Goal: Transaction & Acquisition: Book appointment/travel/reservation

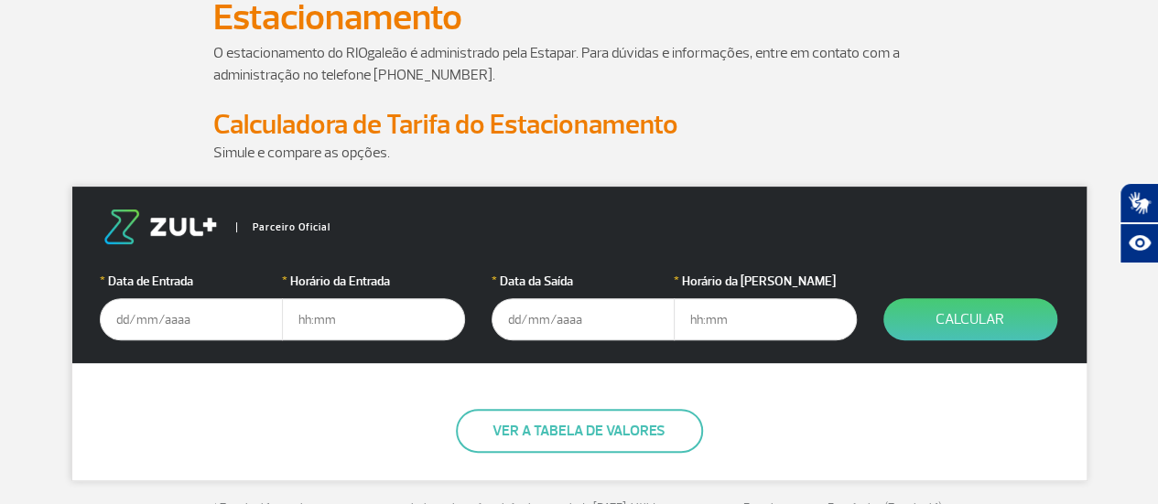
scroll to position [183, 0]
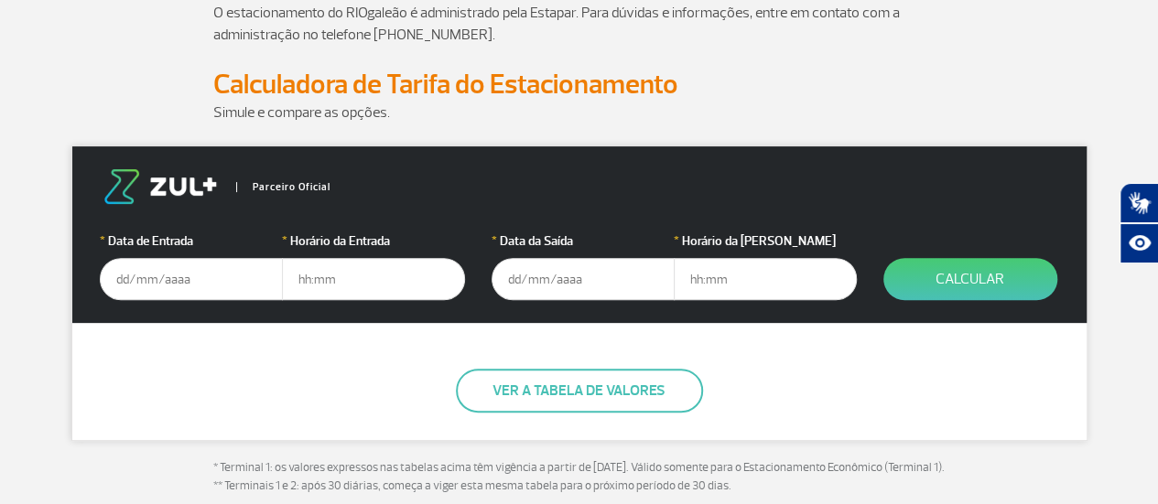
click at [156, 280] on input "text" at bounding box center [191, 279] width 183 height 42
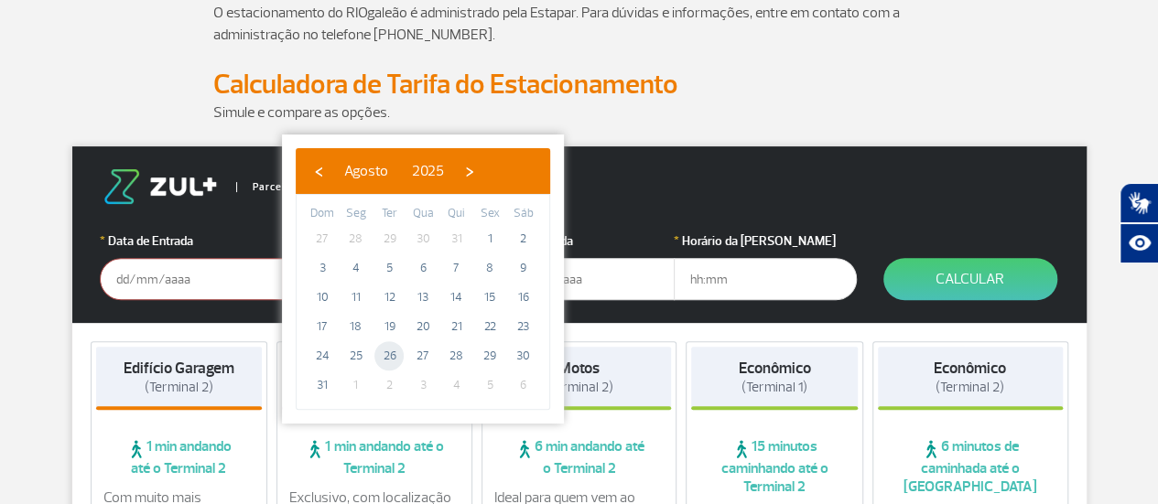
click at [382, 354] on span "26" at bounding box center [388, 355] width 29 height 29
type input "[DATE]"
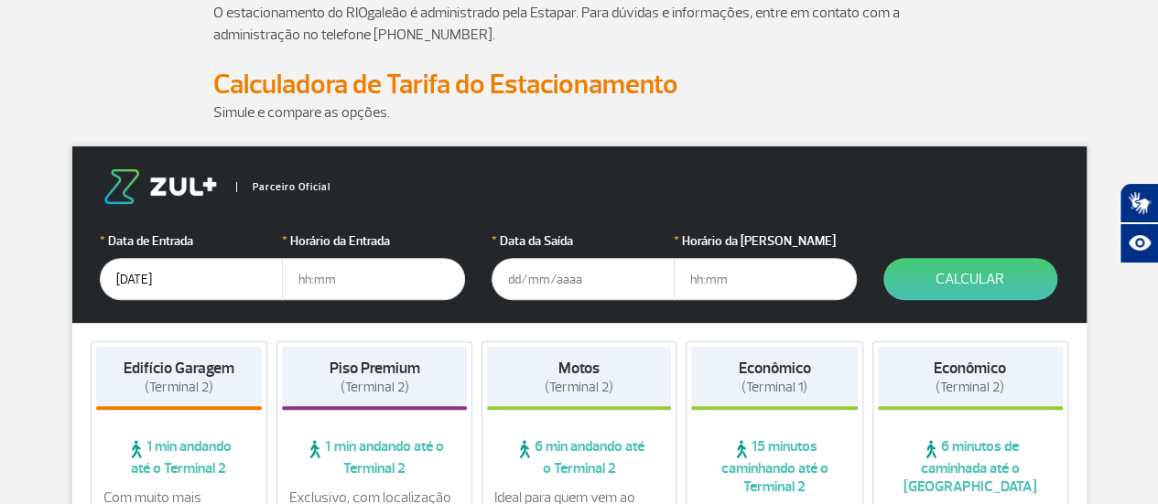
click at [351, 277] on input "text" at bounding box center [373, 279] width 183 height 42
click at [325, 275] on input "text" at bounding box center [373, 279] width 183 height 42
click at [320, 279] on input "text" at bounding box center [373, 279] width 183 height 42
type input "17:00"
click at [534, 279] on input "text" at bounding box center [582, 279] width 183 height 42
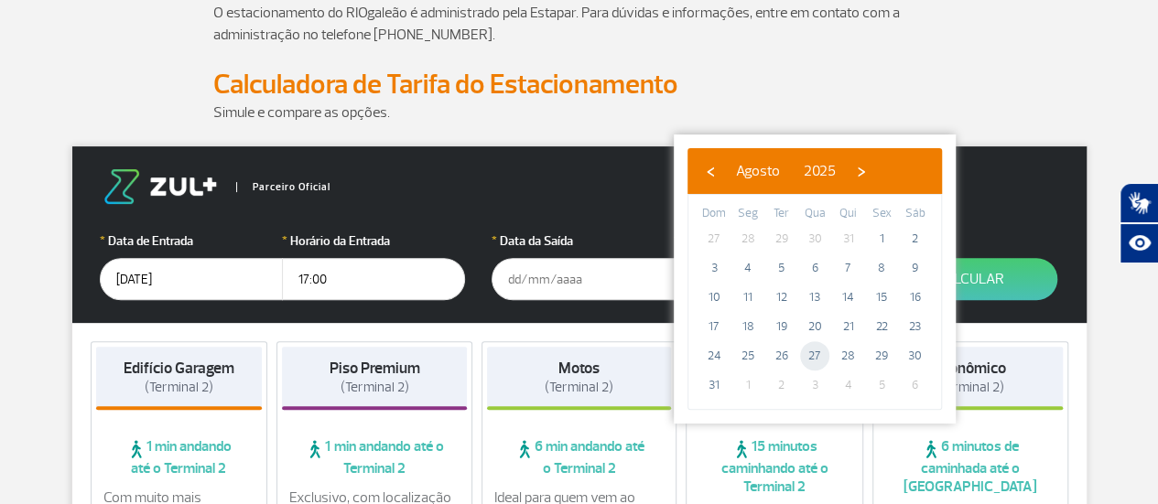
click at [815, 360] on span "27" at bounding box center [814, 355] width 29 height 29
type input "[DATE]"
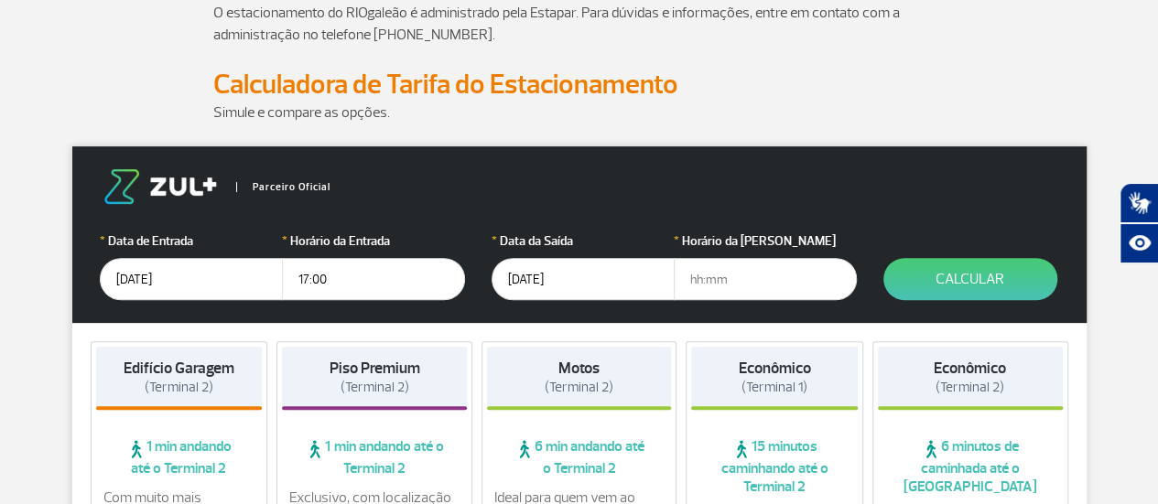
click at [772, 281] on input "text" at bounding box center [764, 279] width 183 height 42
type input "19:00"
click at [964, 278] on button "Calcular" at bounding box center [970, 279] width 174 height 42
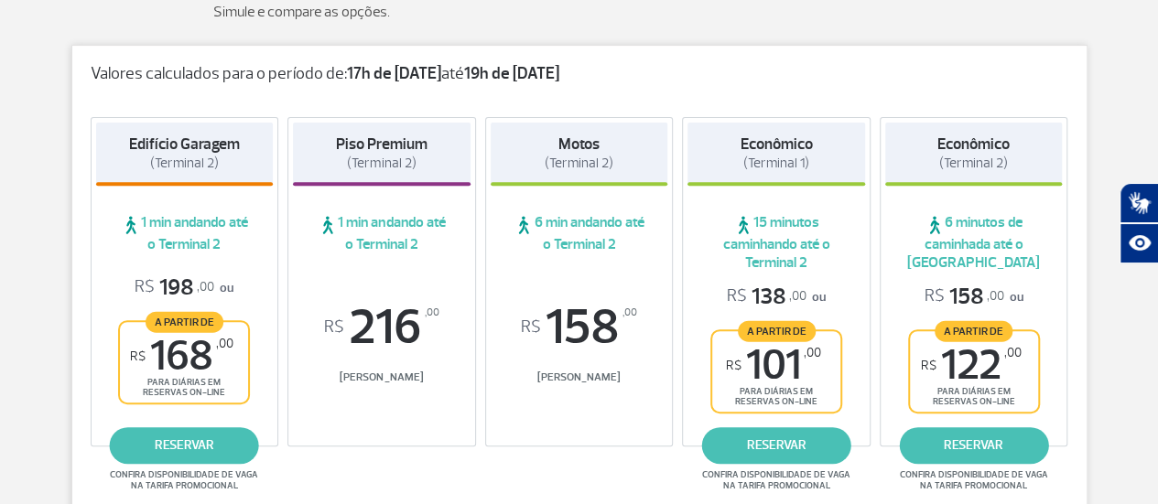
scroll to position [366, 0]
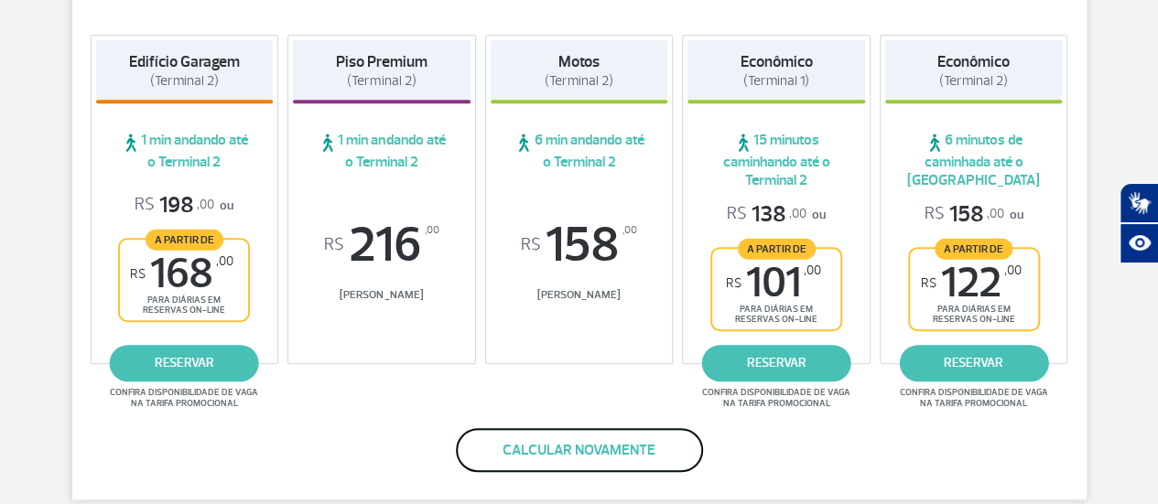
click at [593, 443] on button "Calcular novamente" at bounding box center [579, 450] width 247 height 44
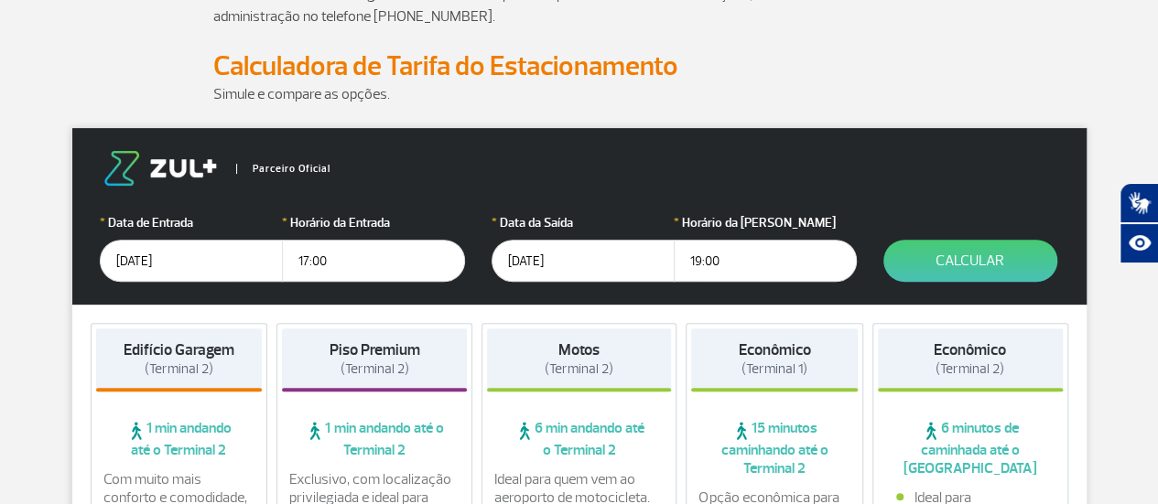
scroll to position [123, 0]
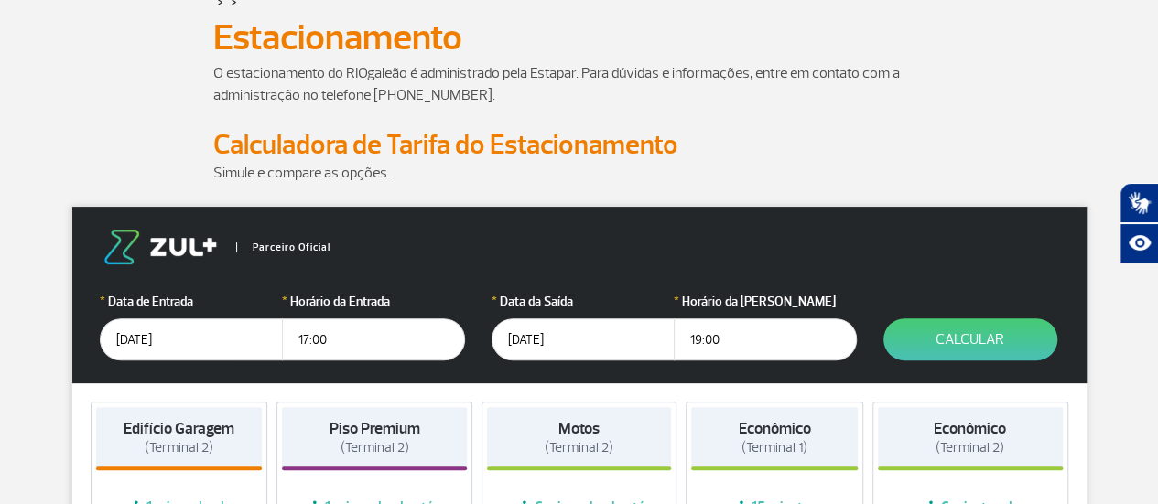
click at [710, 340] on input "19:00" at bounding box center [764, 339] width 183 height 42
click at [734, 341] on input "19:00" at bounding box center [764, 339] width 183 height 42
type input "1"
type input "23:00"
click at [945, 342] on button "Calcular" at bounding box center [970, 339] width 174 height 42
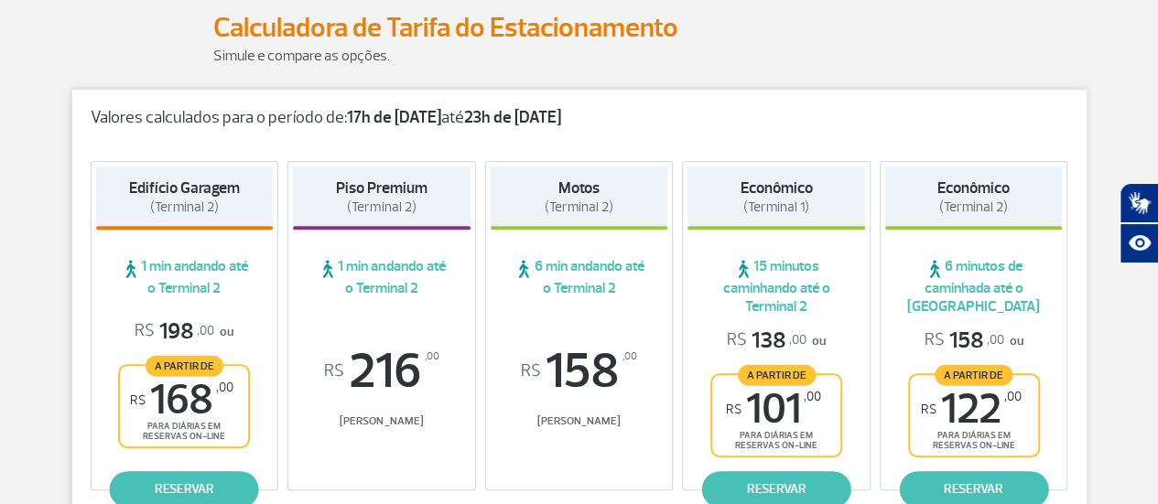
scroll to position [306, 0]
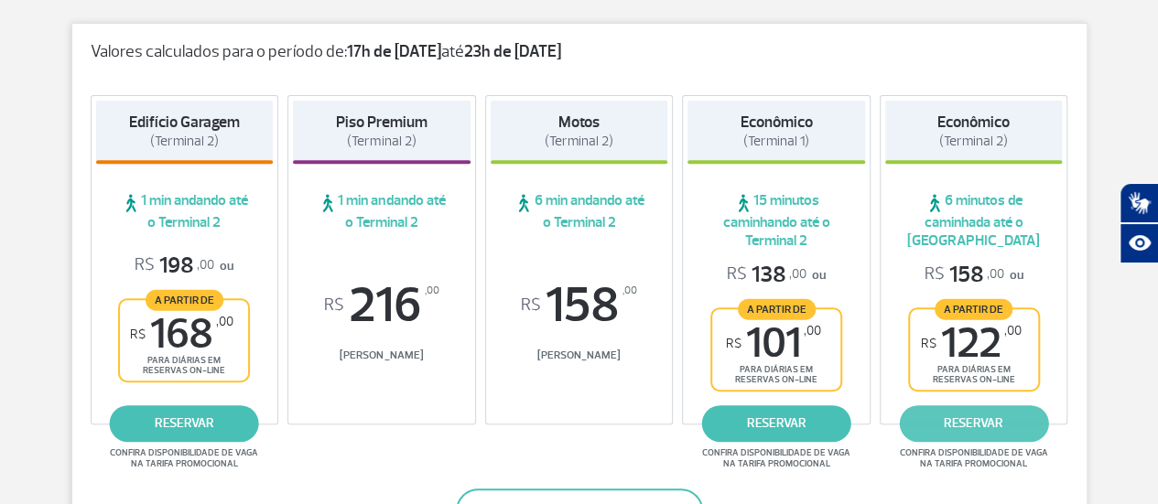
click at [988, 422] on link "reservar" at bounding box center [973, 423] width 149 height 37
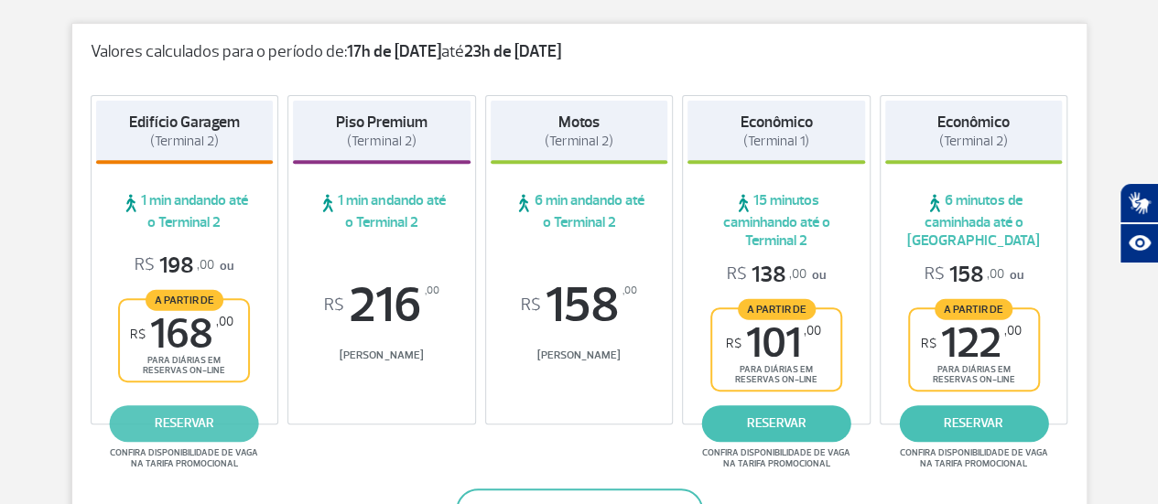
click at [183, 425] on link "reservar" at bounding box center [184, 423] width 149 height 37
